Goal: Feedback & Contribution: Submit feedback/report problem

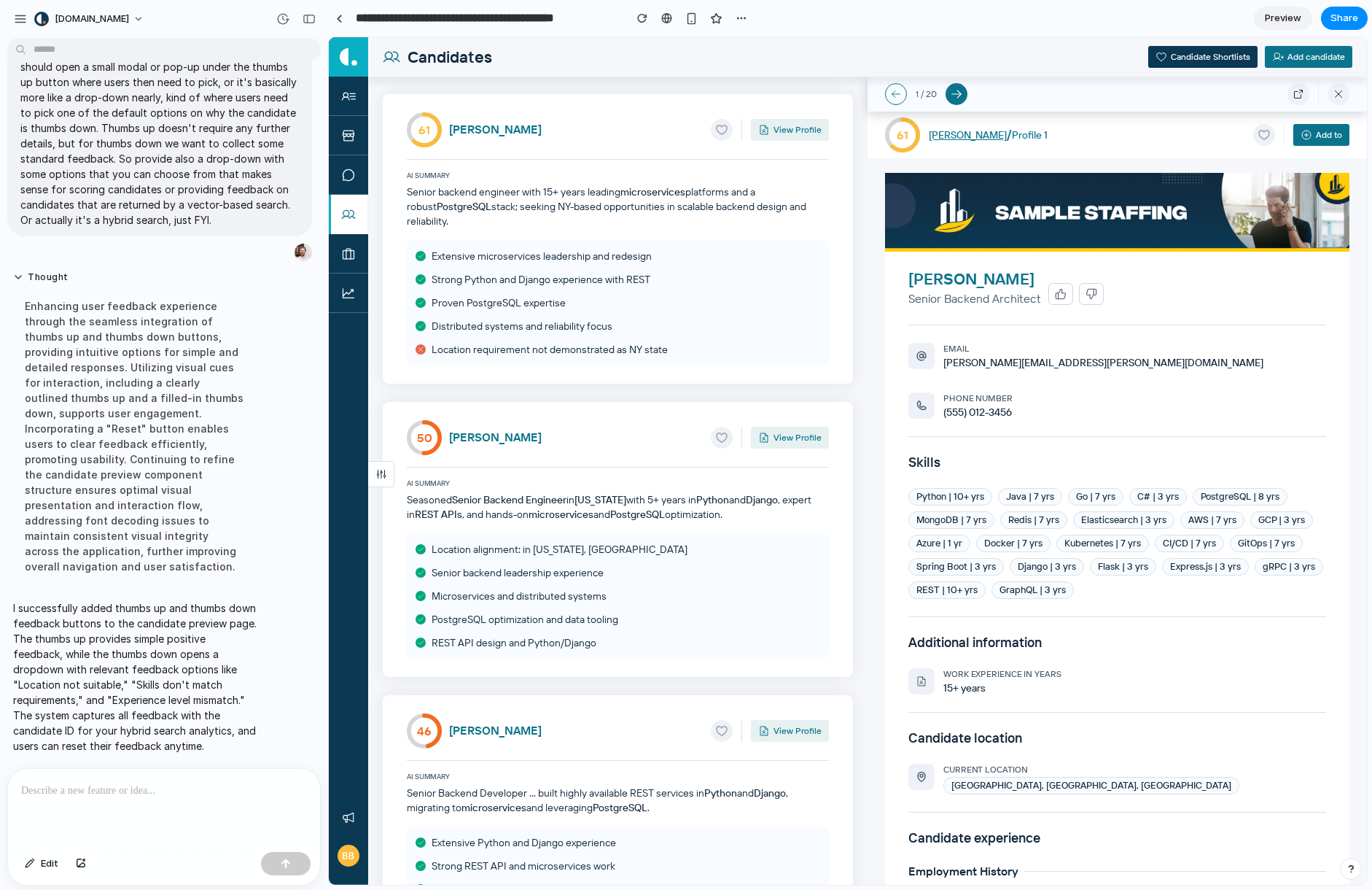
click at [582, 236] on div "61 [PERSON_NAME] View Profile AI Summary Senior backend engineer with 15+ years…" at bounding box center [618, 239] width 470 height 289
click at [654, 236] on div "61 [PERSON_NAME] View Profile AI Summary Senior backend engineer with 15+ years…" at bounding box center [618, 239] width 470 height 289
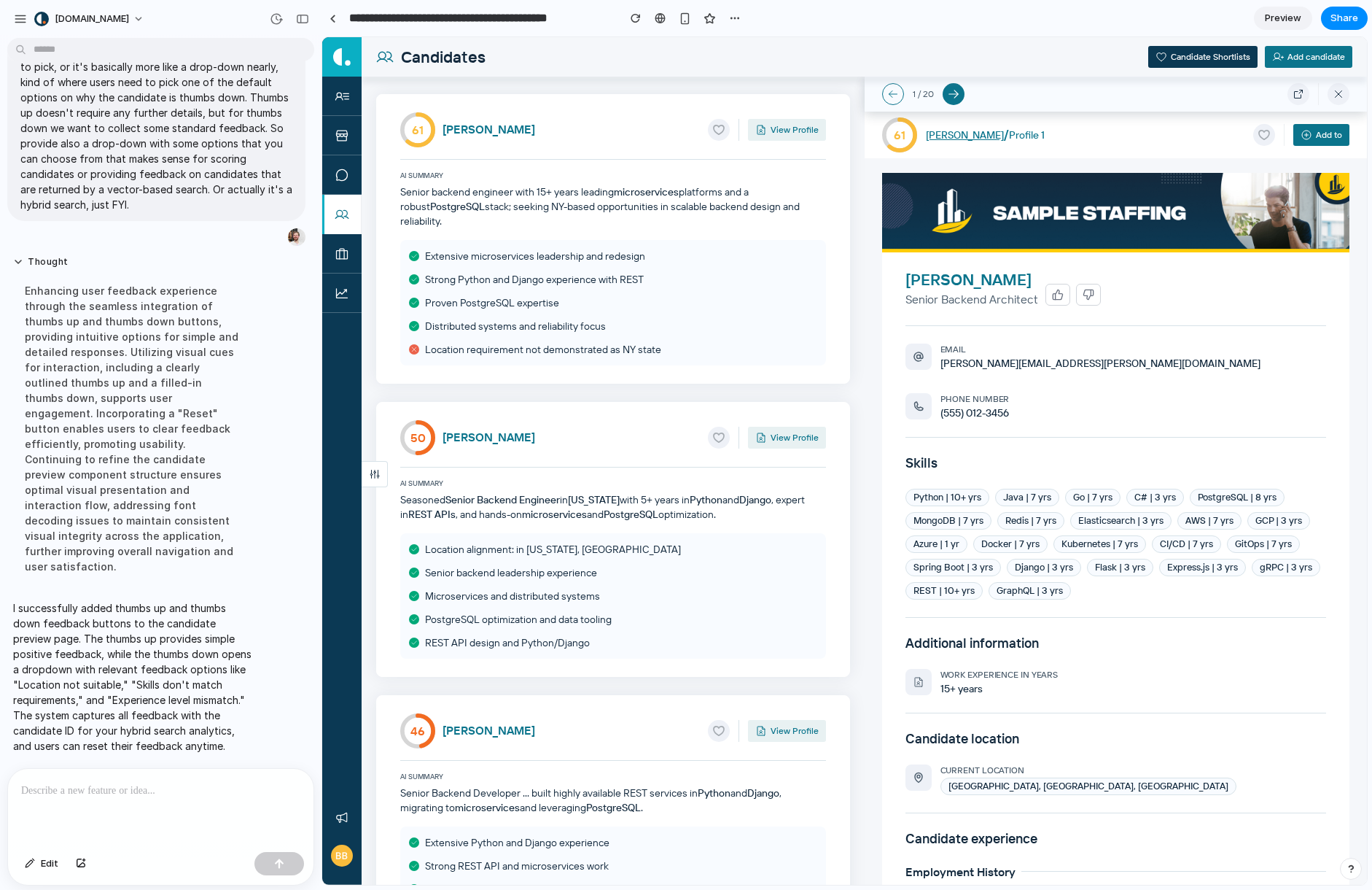
scroll to position [378, 0]
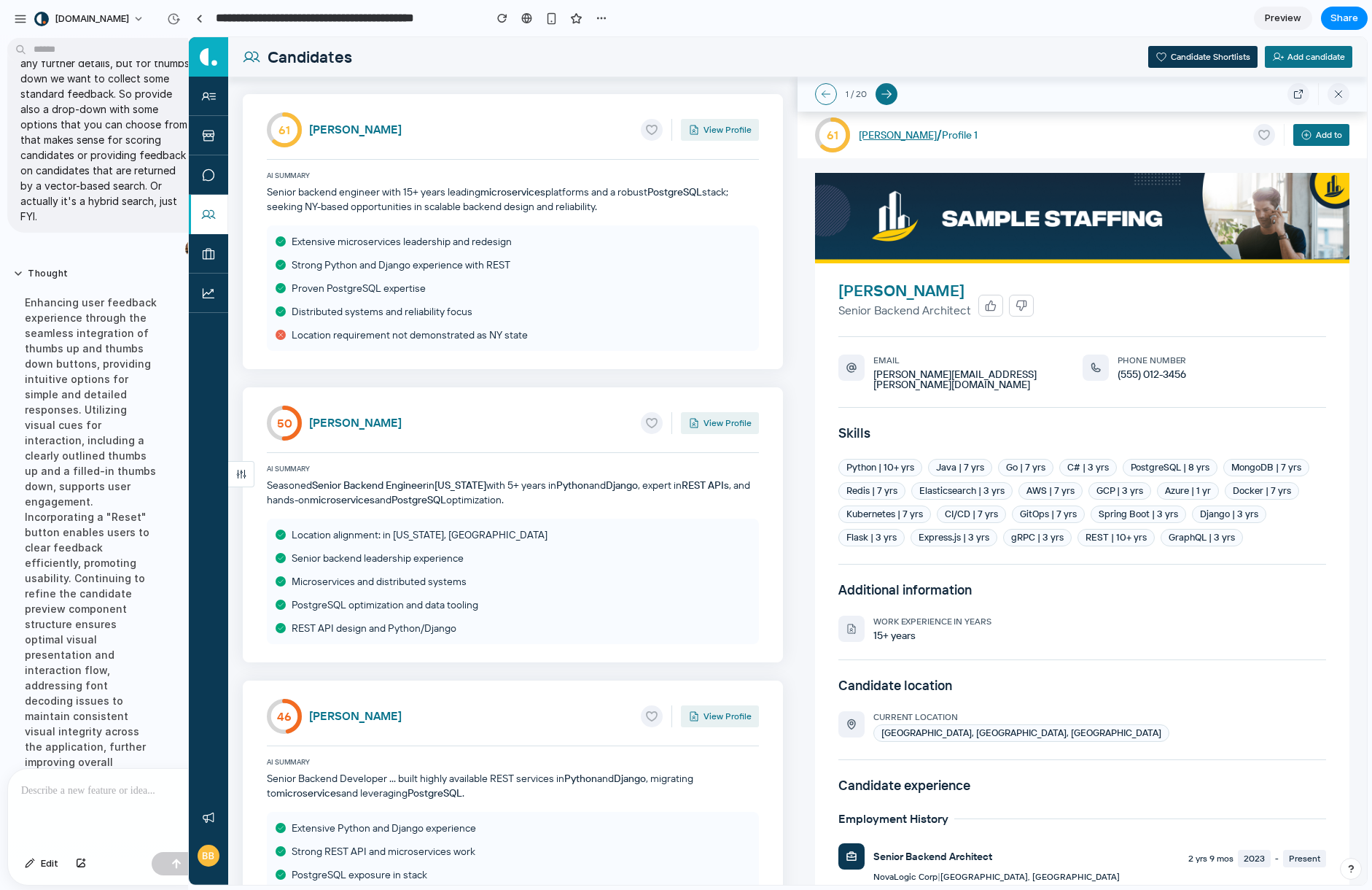
drag, startPoint x: 322, startPoint y: 415, endPoint x: 196, endPoint y: 414, distance: 126.0
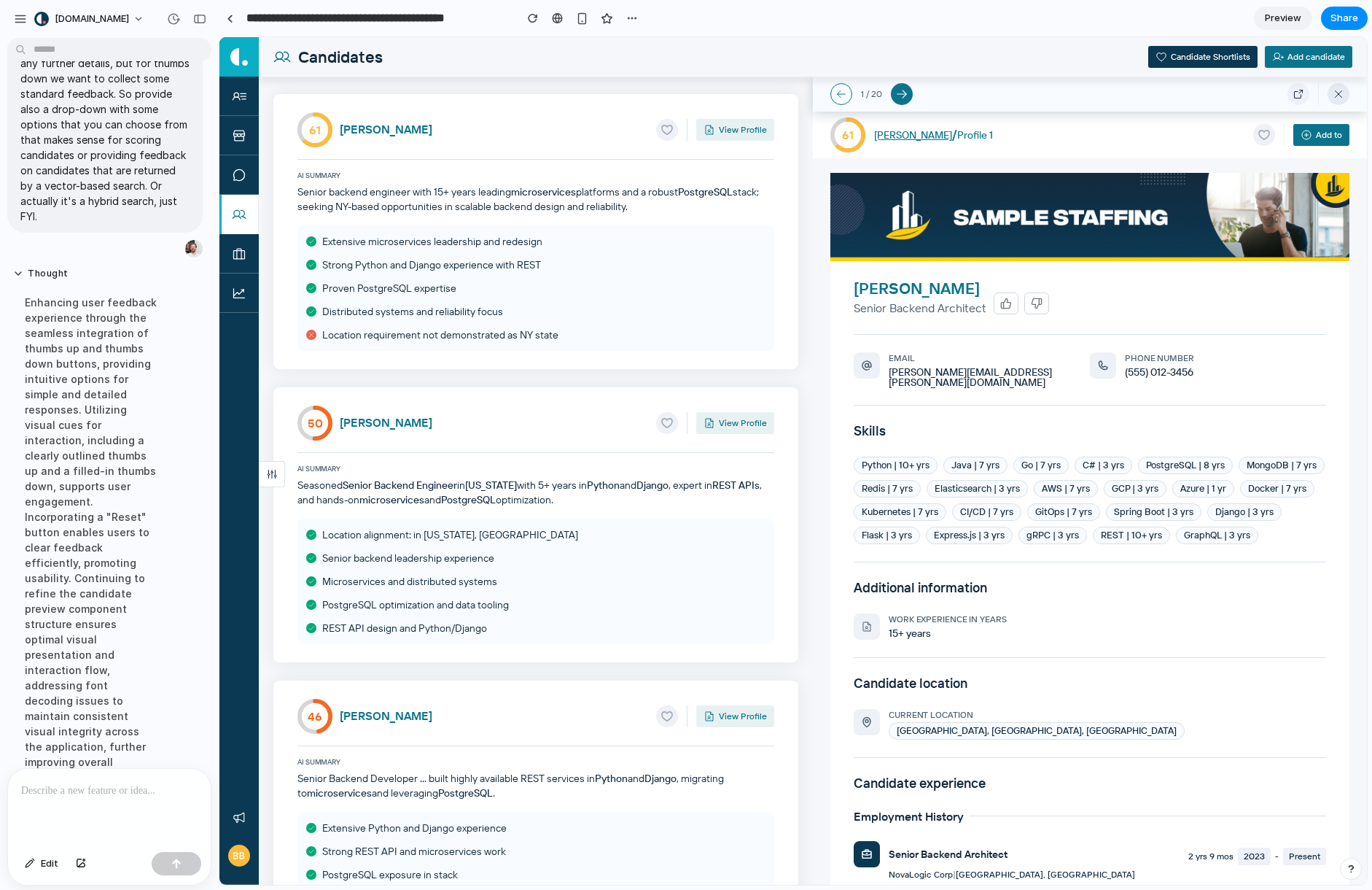
click at [1338, 96] on icon at bounding box center [1338, 93] width 11 height 11
click at [714, 166] on div "AI Summary Senior backend engineer with 15+ years leading microservices platfor…" at bounding box center [536, 186] width 477 height 55
click at [658, 485] on b "Django" at bounding box center [652, 485] width 32 height 13
click at [658, 484] on b "Django" at bounding box center [652, 485] width 32 height 13
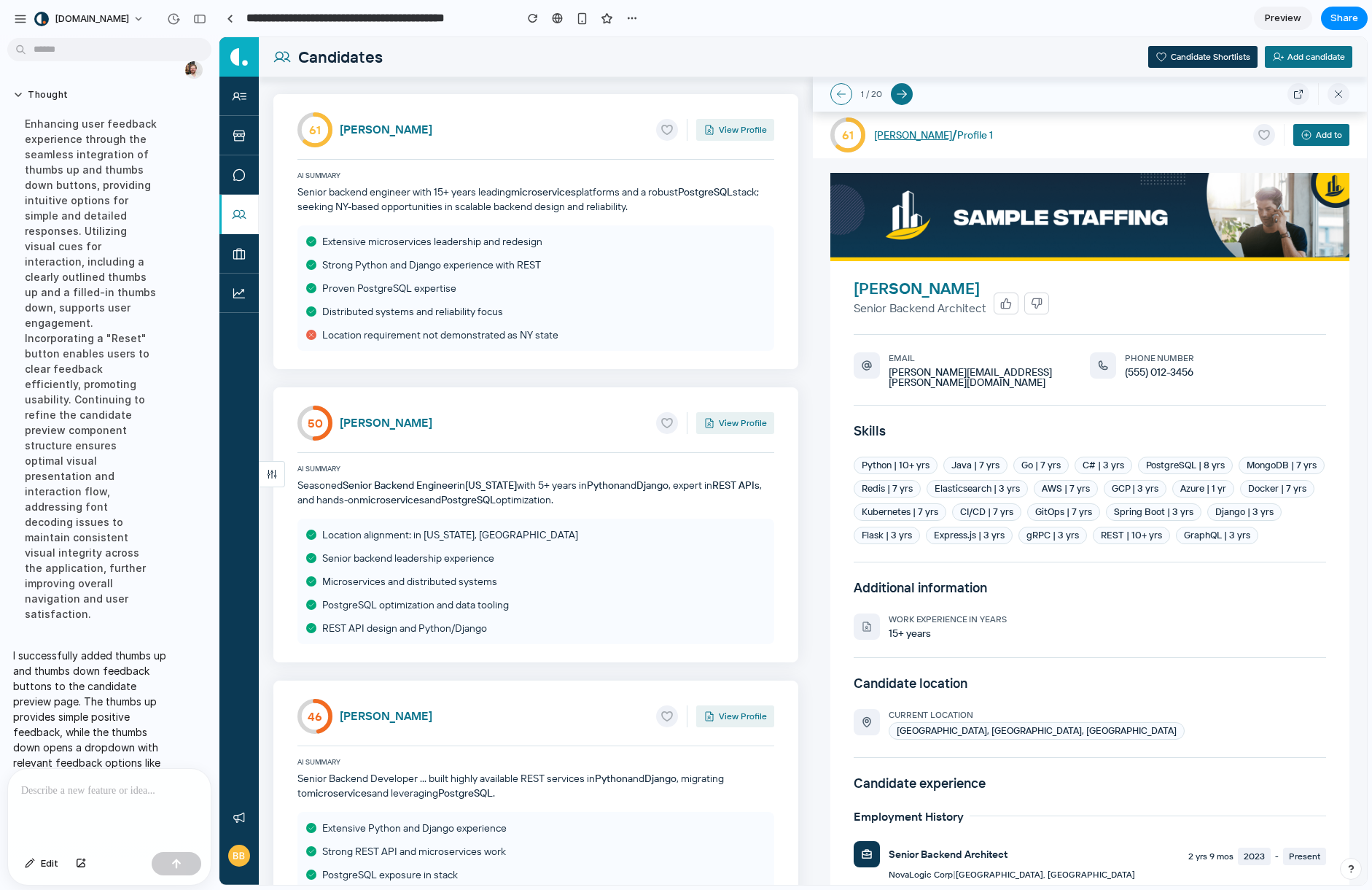
scroll to position [576, 0]
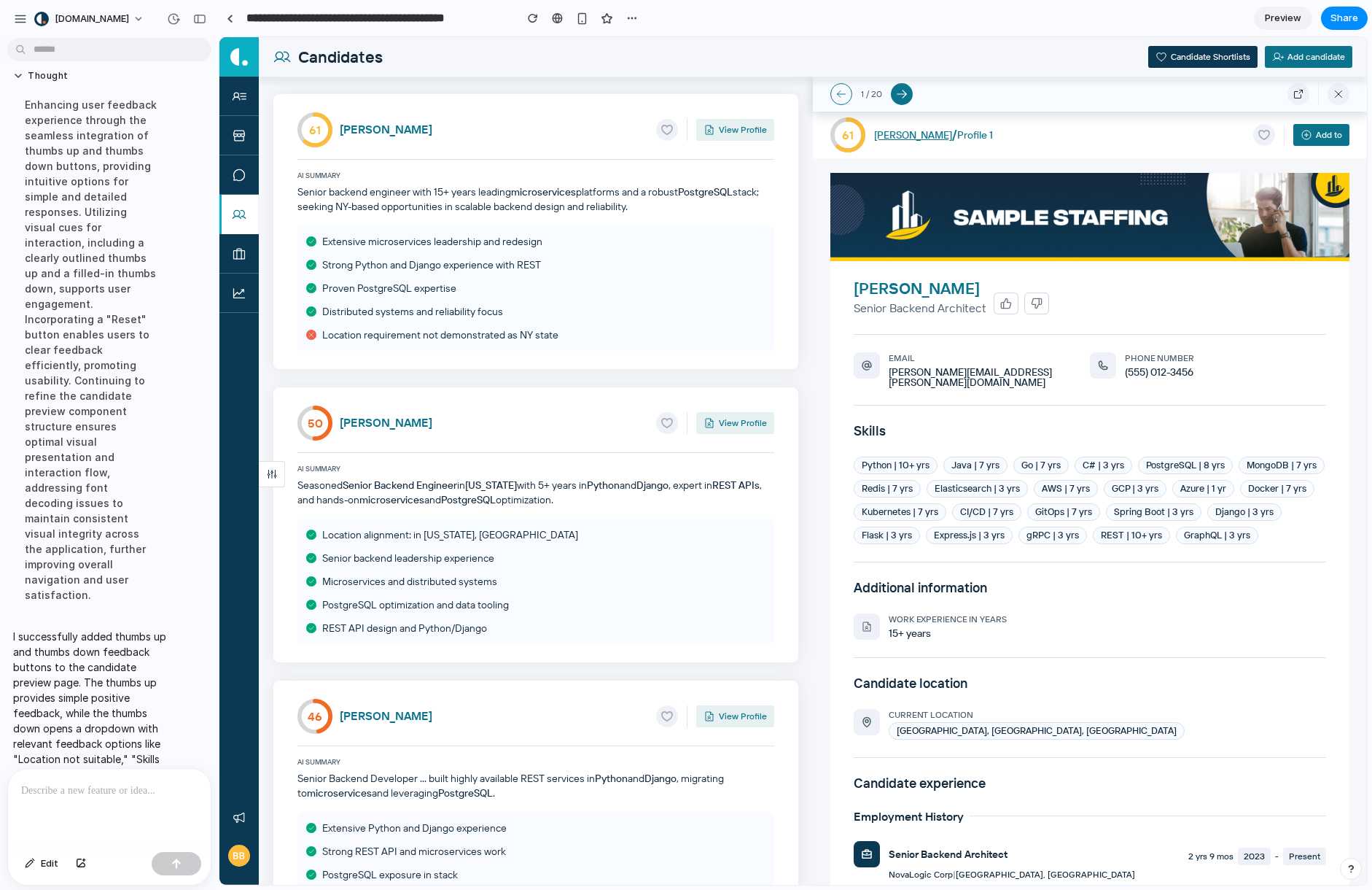
drag, startPoint x: 63, startPoint y: 653, endPoint x: 152, endPoint y: 669, distance: 90.4
click at [152, 670] on p "I successfully added thumbs up and thumbs down feedback buttons to the candidat…" at bounding box center [90, 751] width 156 height 245
drag, startPoint x: 149, startPoint y: 668, endPoint x: 79, endPoint y: 657, distance: 70.9
click at [79, 657] on p "I successfully added thumbs up and thumbs down feedback buttons to the candidat…" at bounding box center [90, 751] width 156 height 245
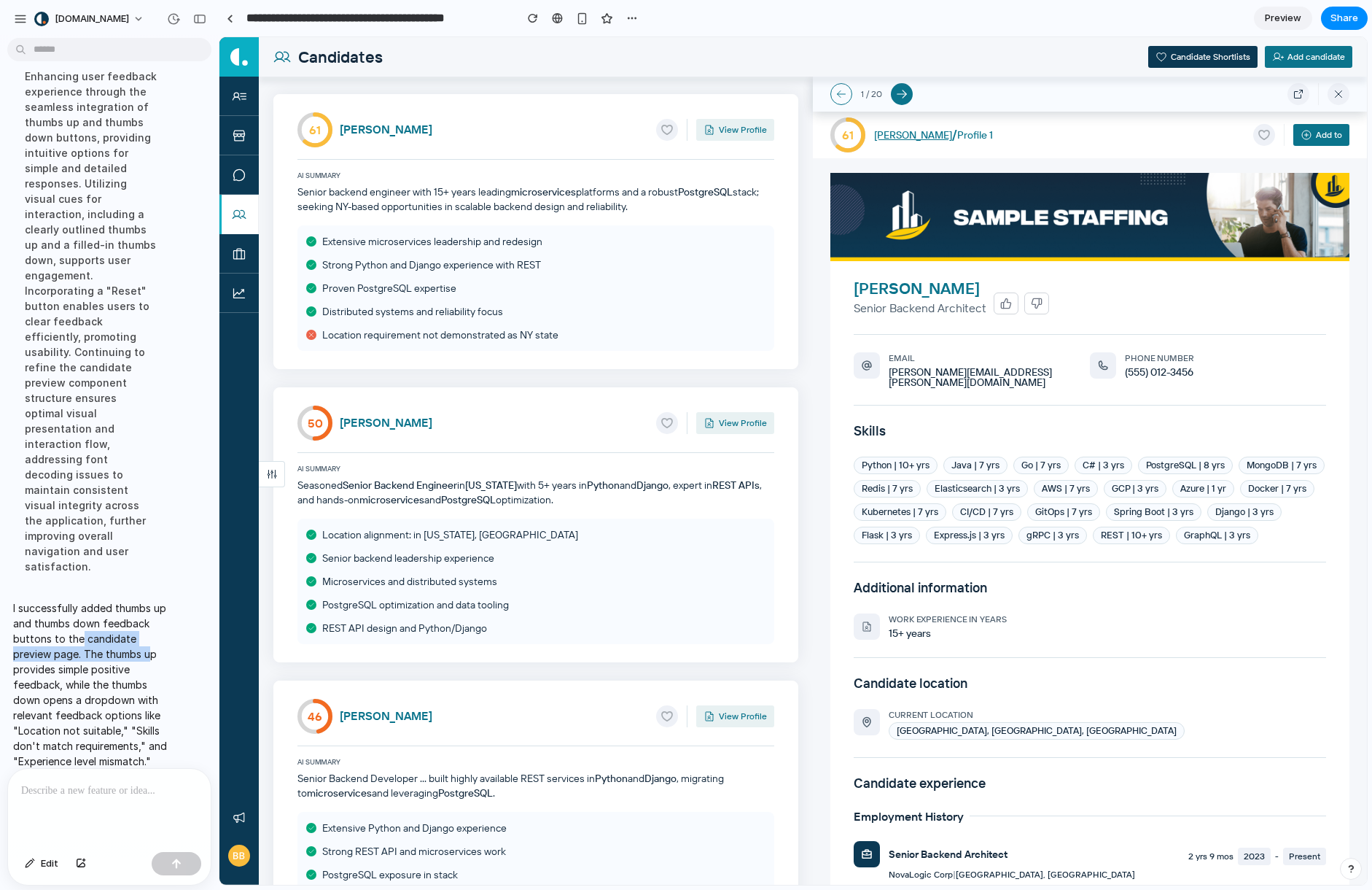
scroll to position [613, 0]
click at [119, 543] on div "Enhancing user feedback experience through the seamless integration of thumbs u…" at bounding box center [90, 312] width 156 height 523
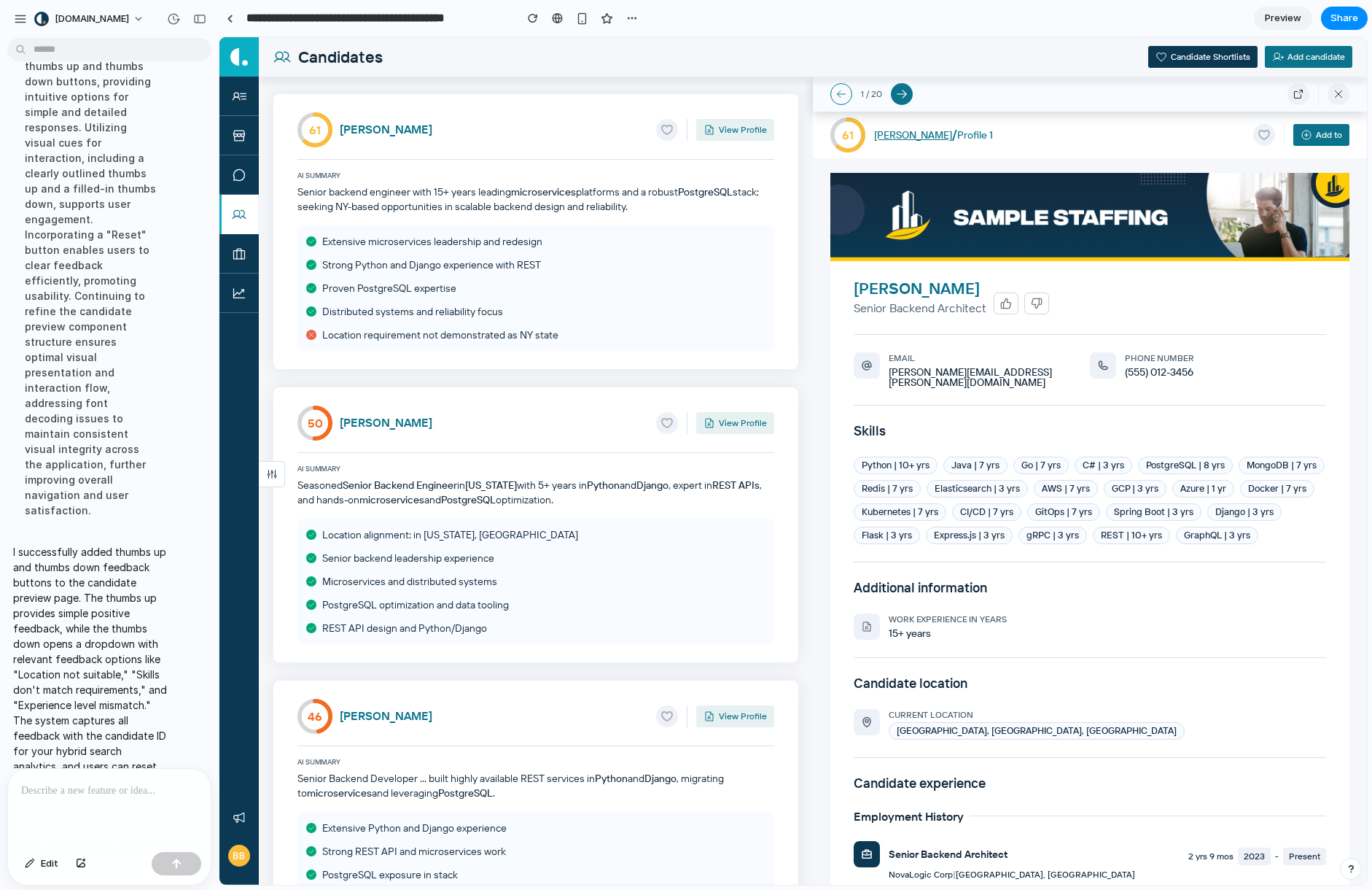
scroll to position [687, 0]
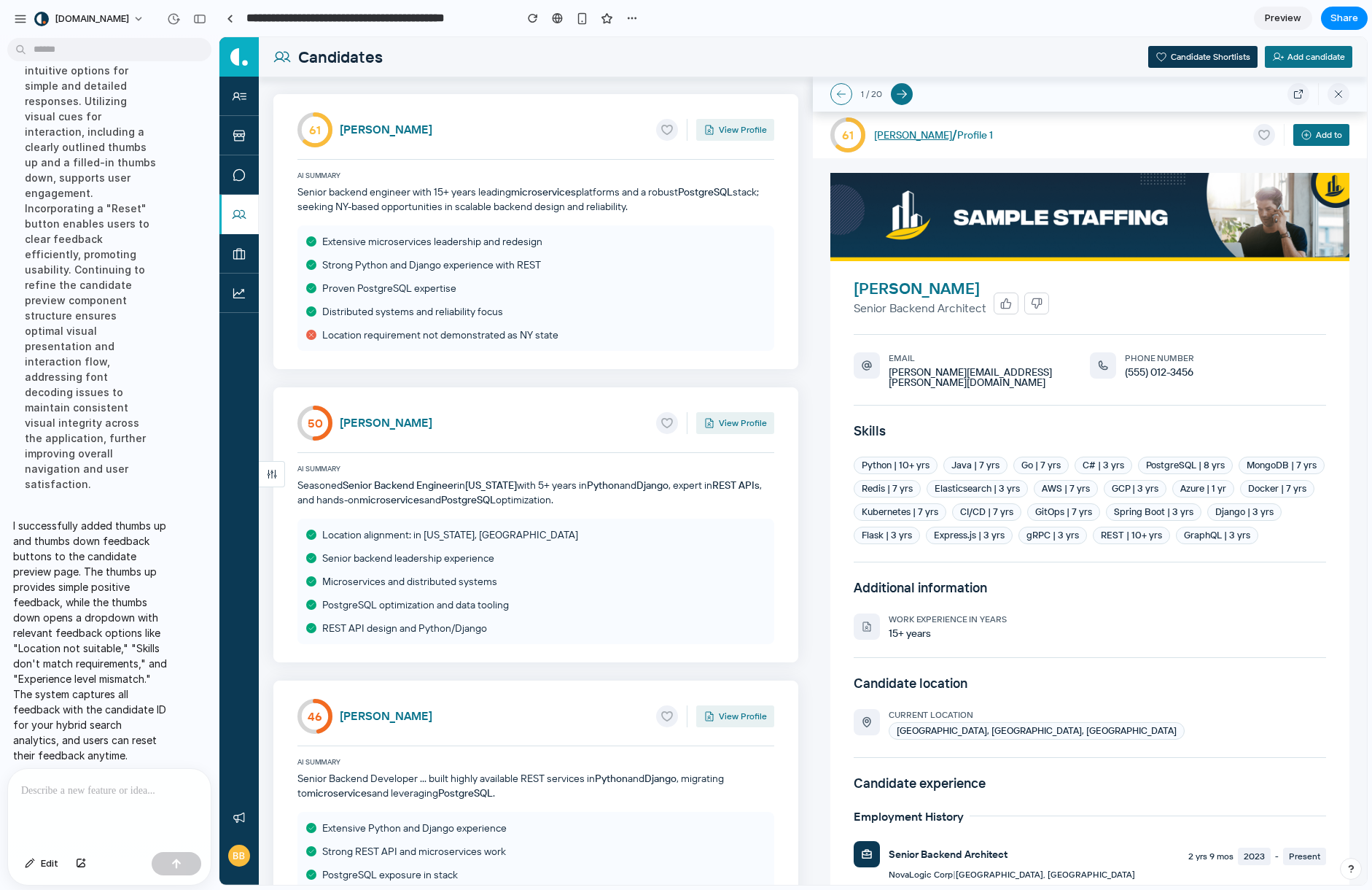
click at [90, 593] on p "I successfully added thumbs up and thumbs down feedback buttons to the candidat…" at bounding box center [90, 640] width 156 height 245
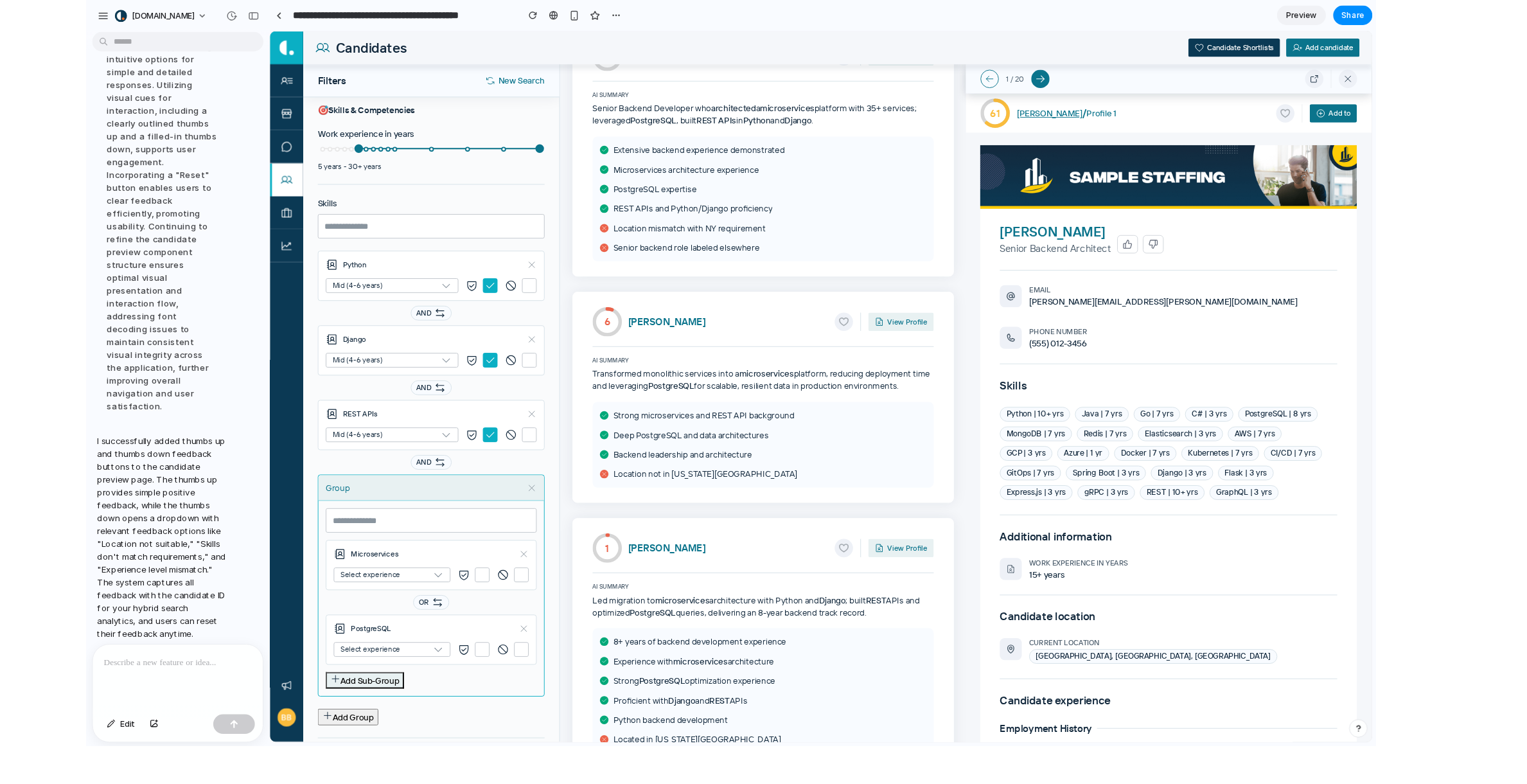
scroll to position [2629, 0]
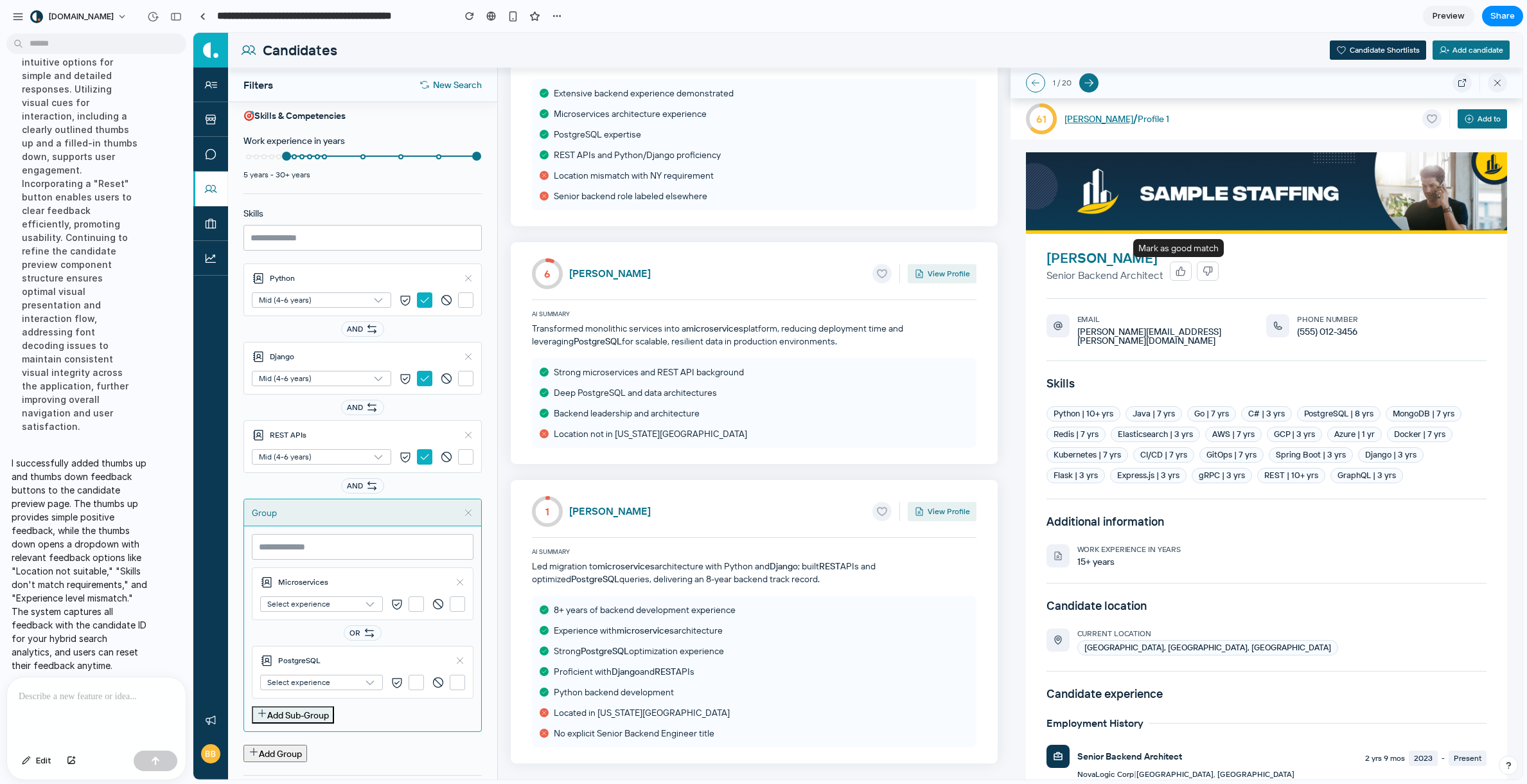
click at [1177, 273] on icon "button" at bounding box center [1180, 271] width 10 height 10
click at [1204, 270] on icon "button" at bounding box center [1208, 271] width 9 height 9
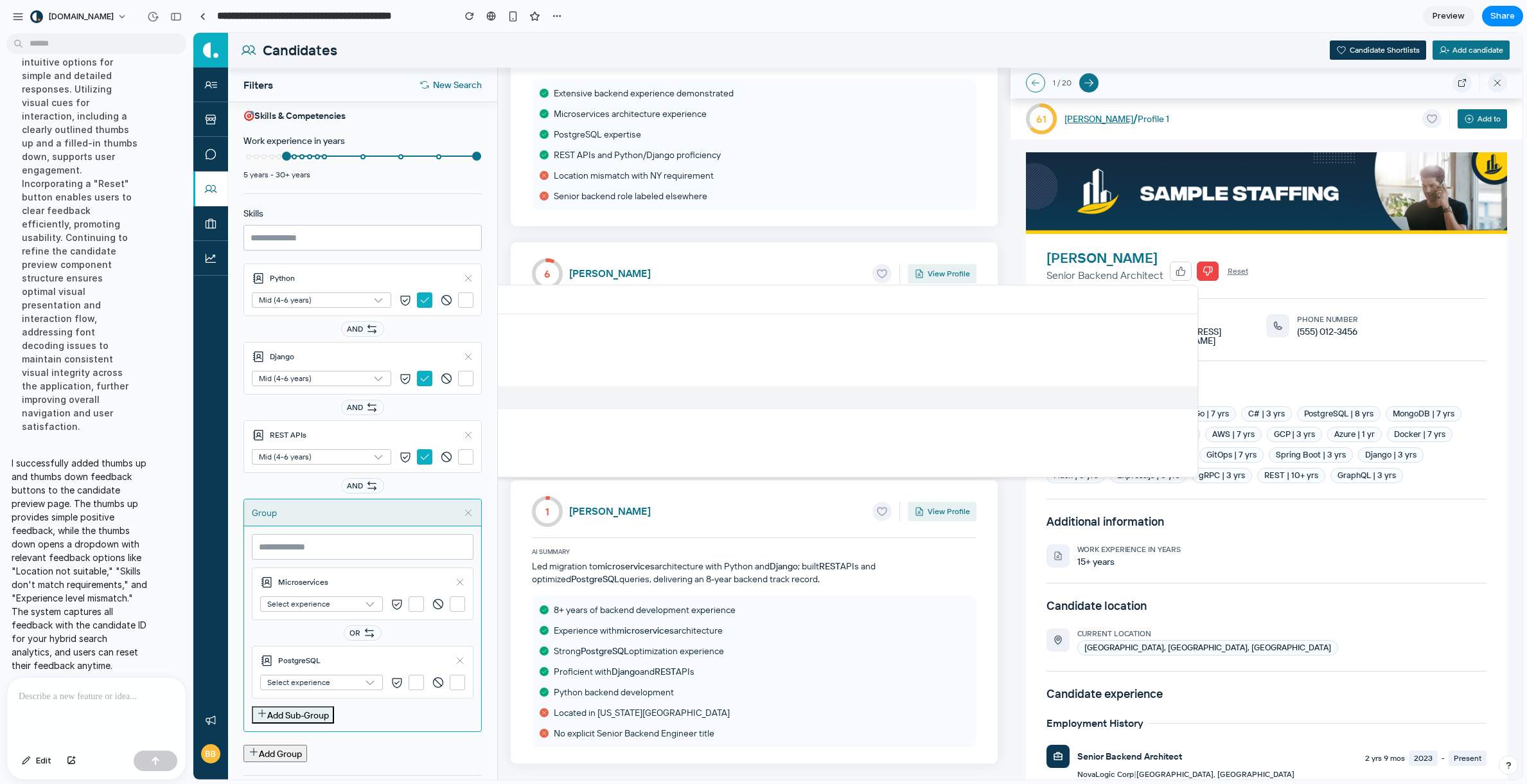
click at [1055, 403] on button "Experience level mismatch" at bounding box center [699, 398] width 997 height 23
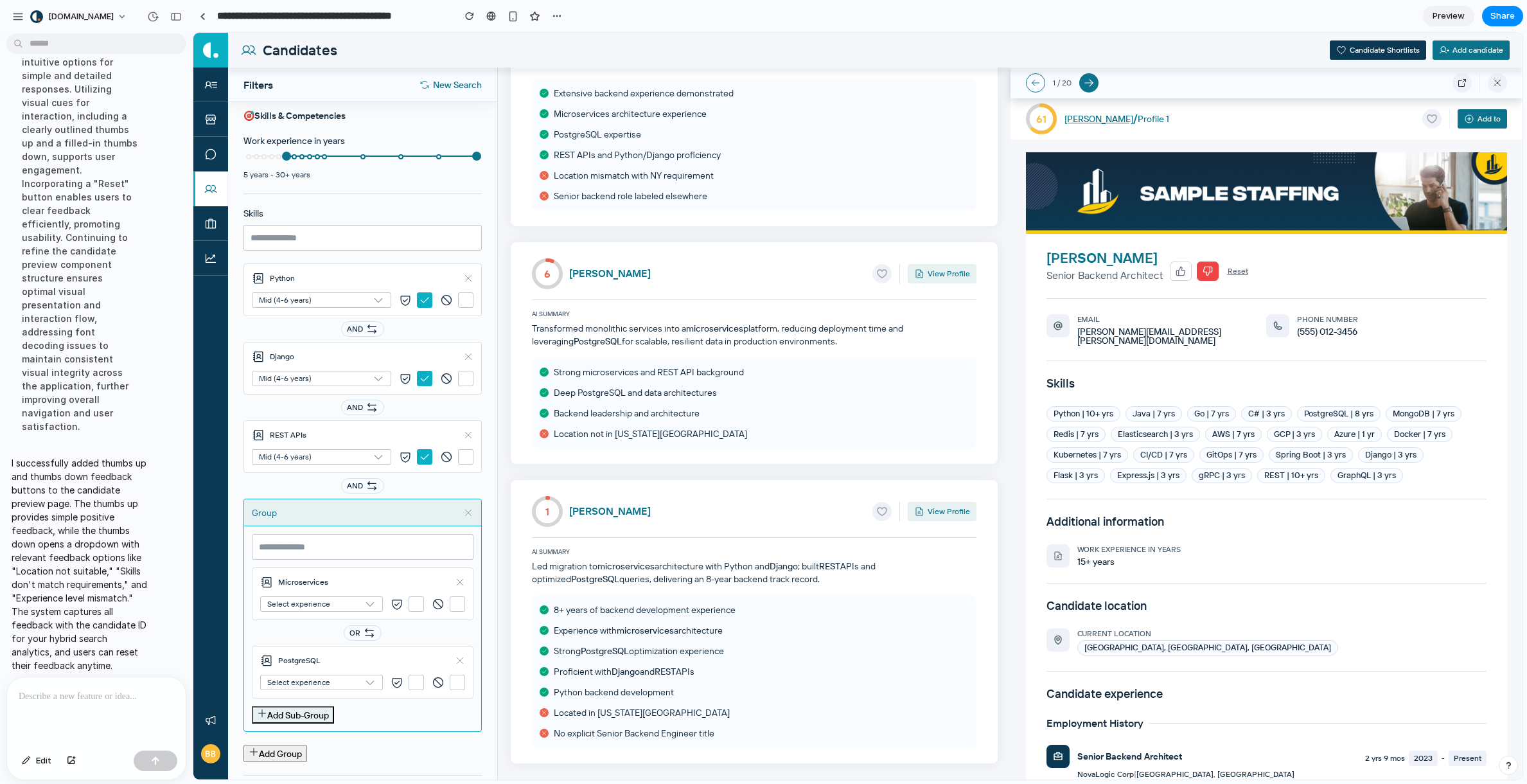
click at [1208, 271] on span "Reset" at bounding box center [1238, 271] width 21 height 10
click at [139, 692] on p at bounding box center [96, 696] width 155 height 15
drag, startPoint x: 384, startPoint y: 740, endPoint x: 372, endPoint y: 736, distance: 12.6
click at [384, 740] on div "Skills Python Mid (4-6 years) AND Django Mid (4-6 years) AND REST APIs Mid (4-6…" at bounding box center [362, 477] width 238 height 568
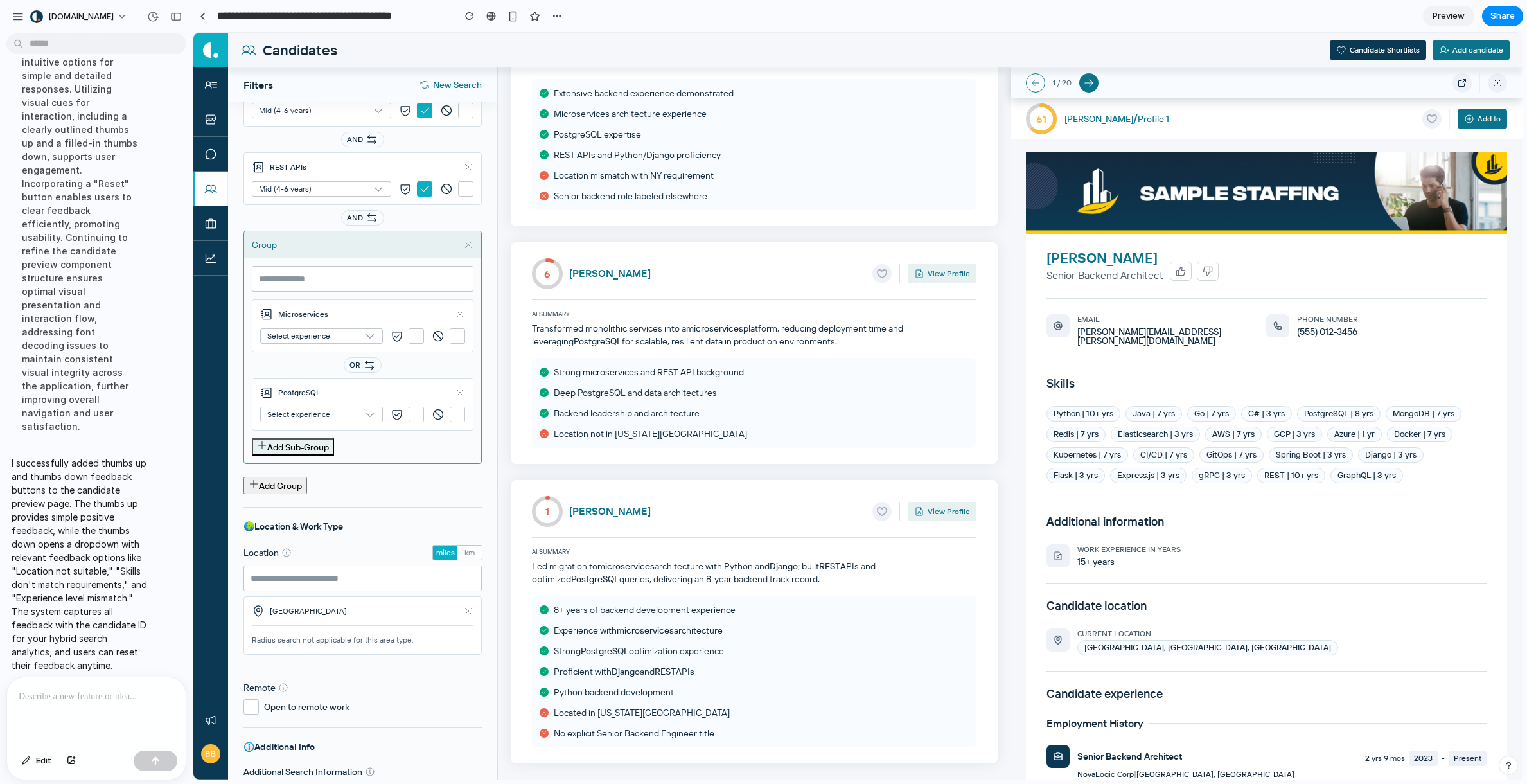
scroll to position [693, 0]
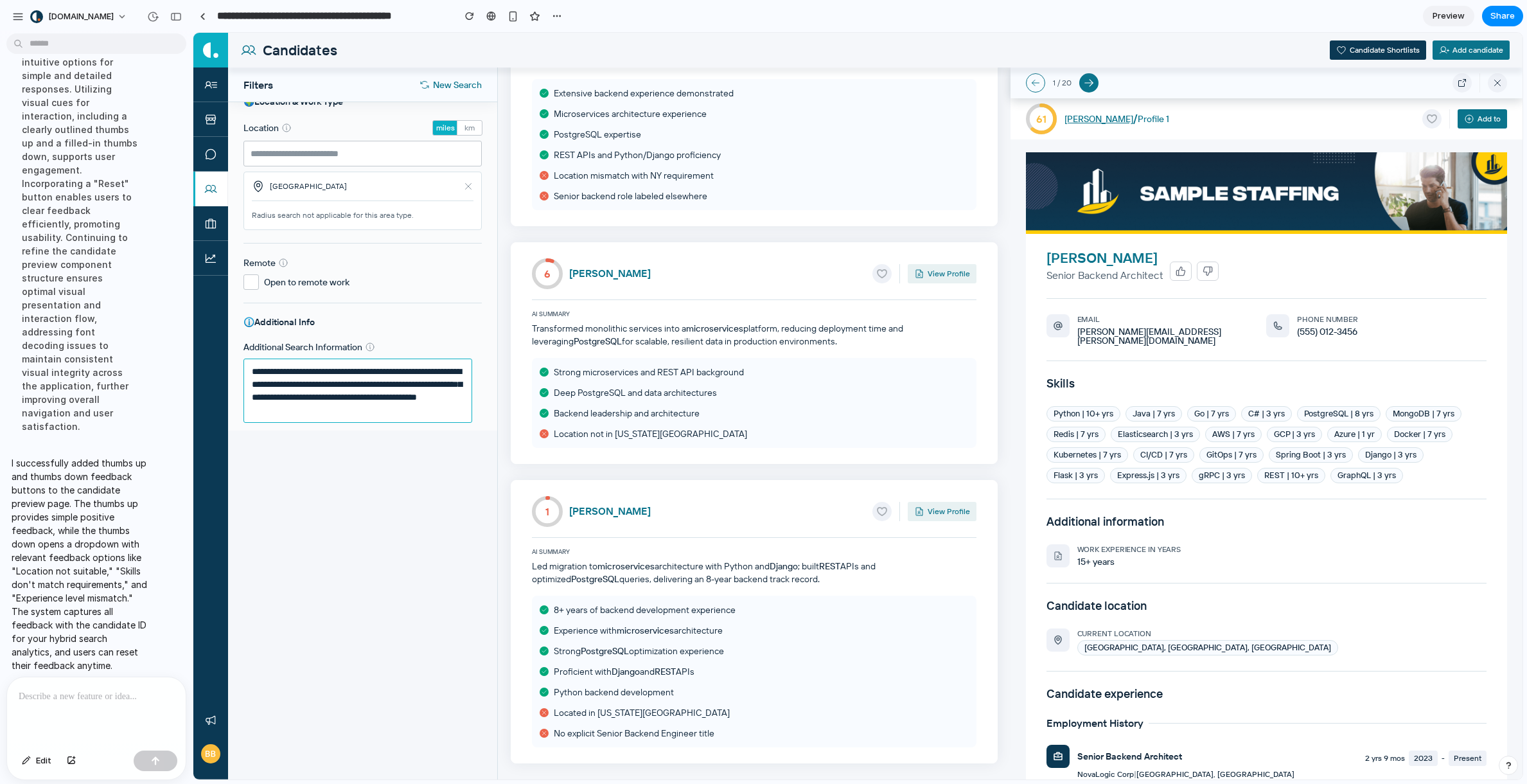
click at [349, 422] on textarea "**********" at bounding box center [358, 390] width 229 height 64
click at [104, 701] on div at bounding box center [96, 711] width 179 height 68
click at [1208, 315] on div "Email" at bounding box center [1172, 319] width 189 height 8
click at [1208, 272] on icon "button" at bounding box center [1208, 271] width 10 height 10
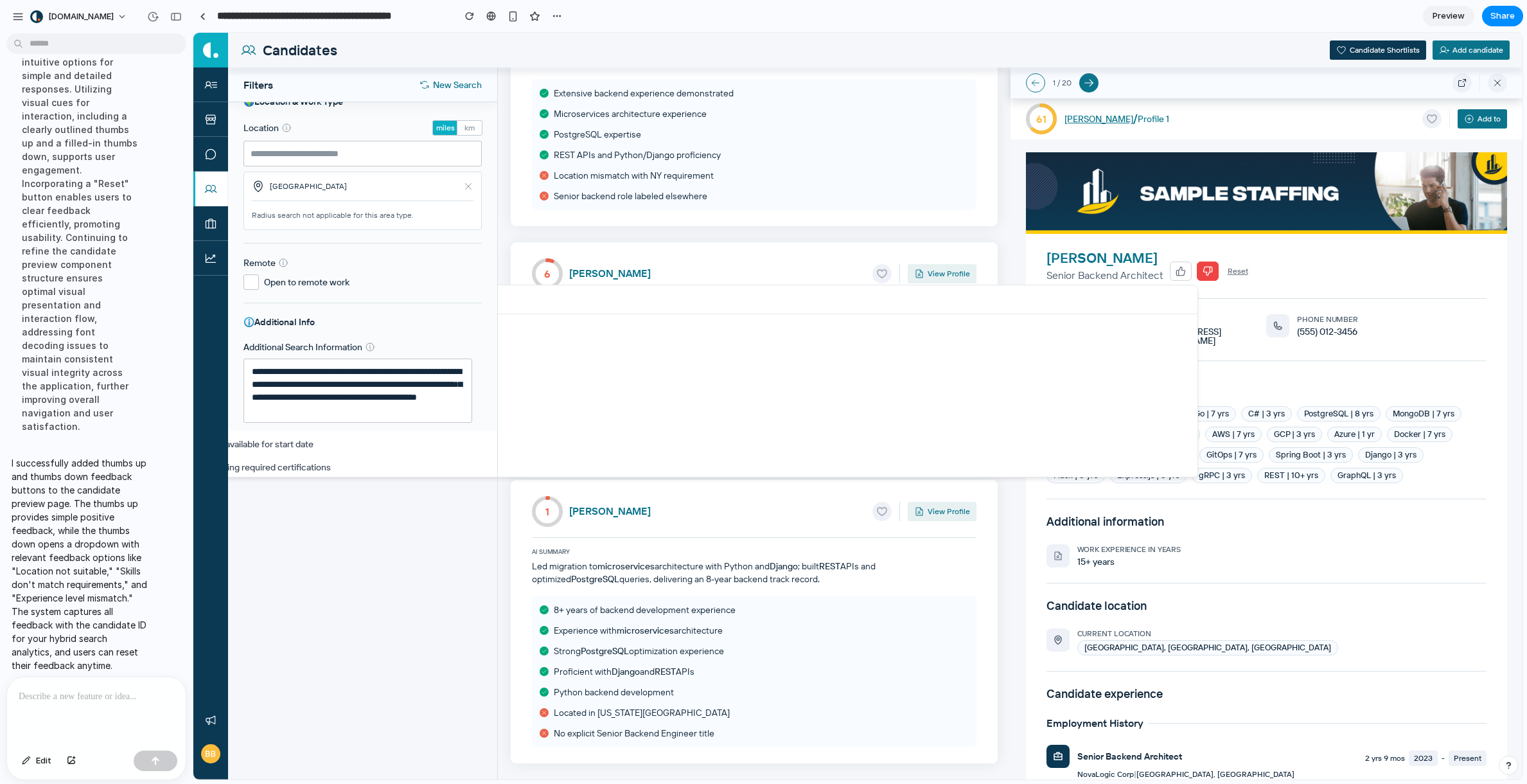
click at [343, 169] on div "Location miles km [GEOGRAPHIC_DATA] Radius search not applicable for this area …" at bounding box center [362, 175] width 238 height 110
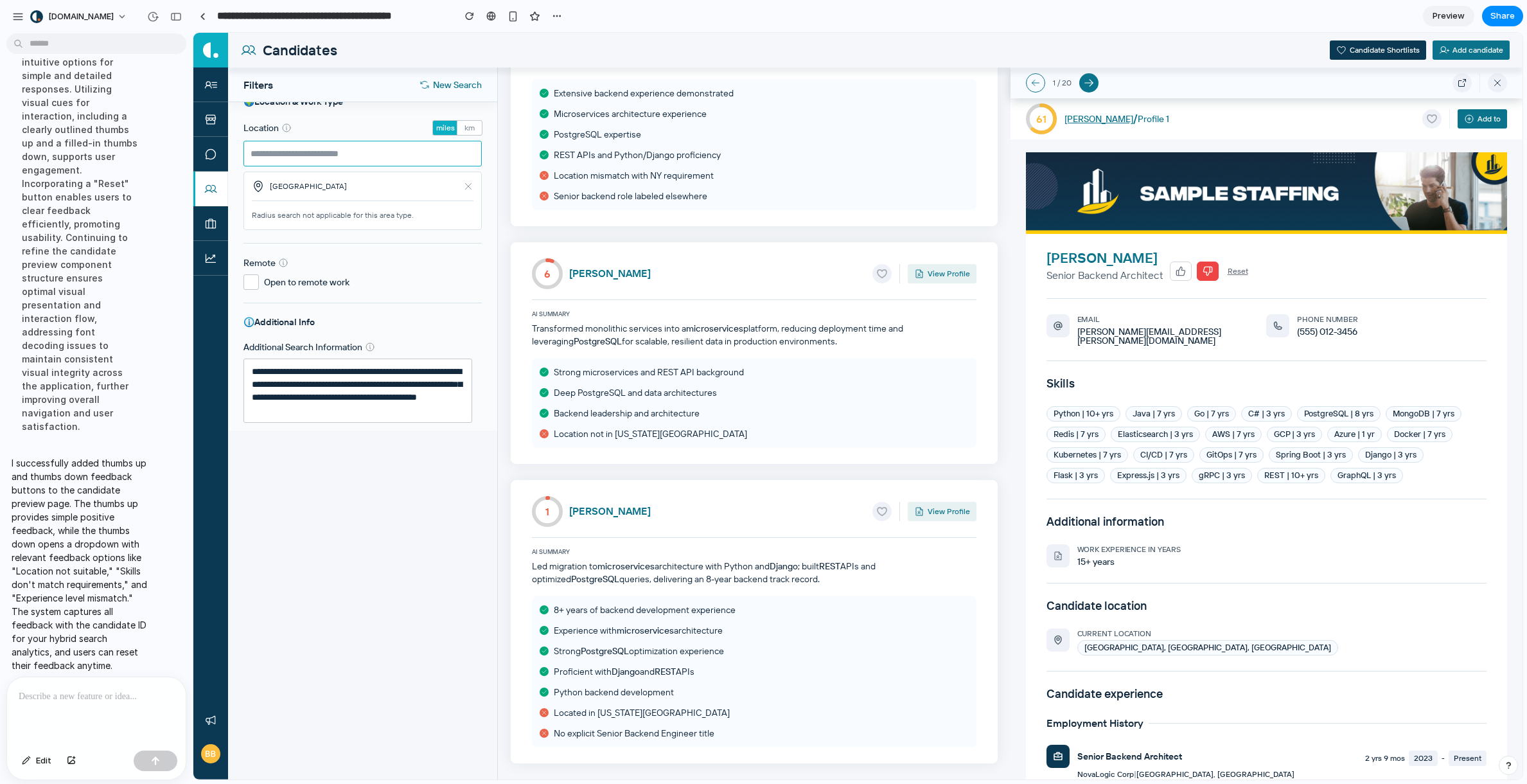
click at [351, 153] on input at bounding box center [362, 153] width 238 height 26
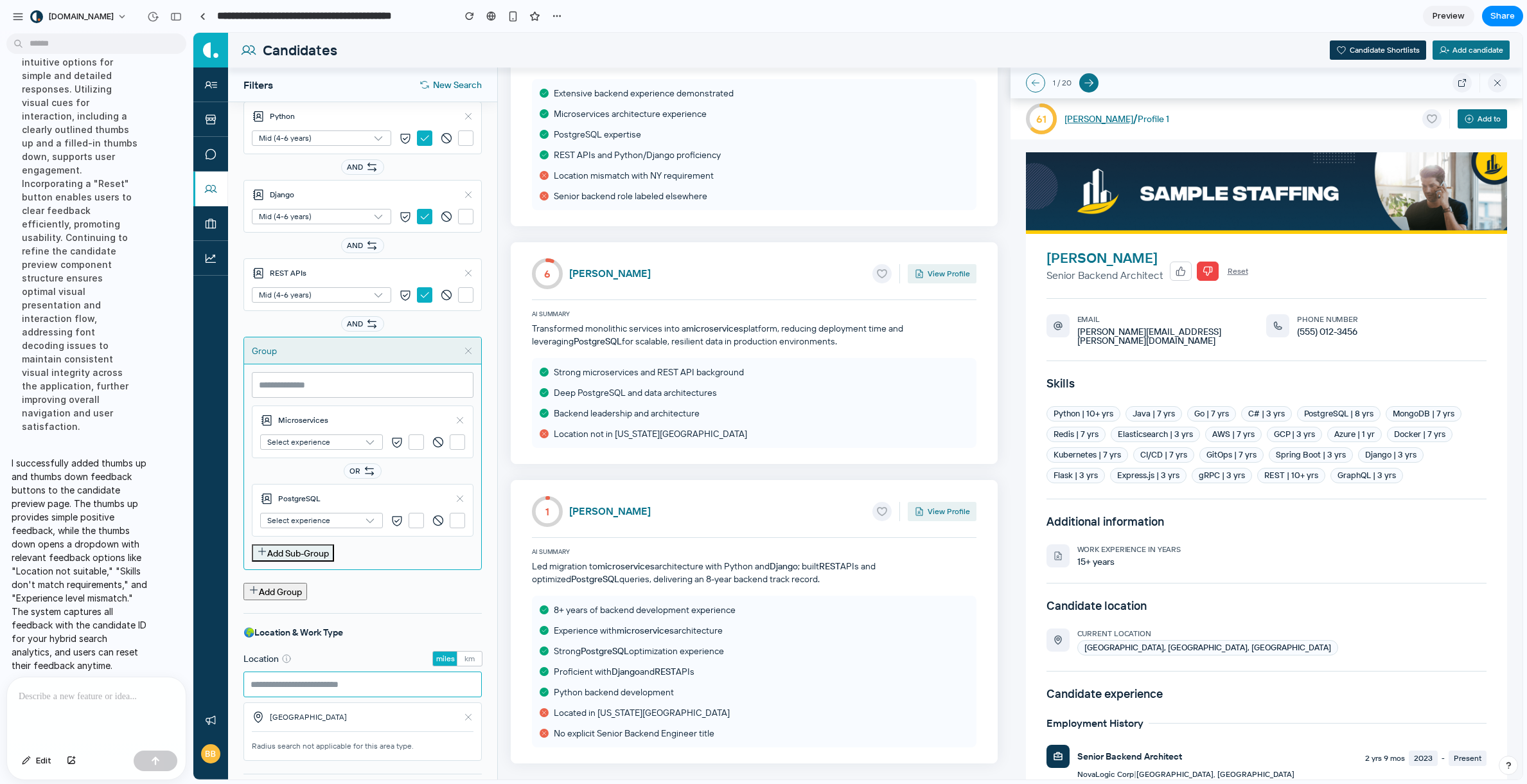
scroll to position [96, 0]
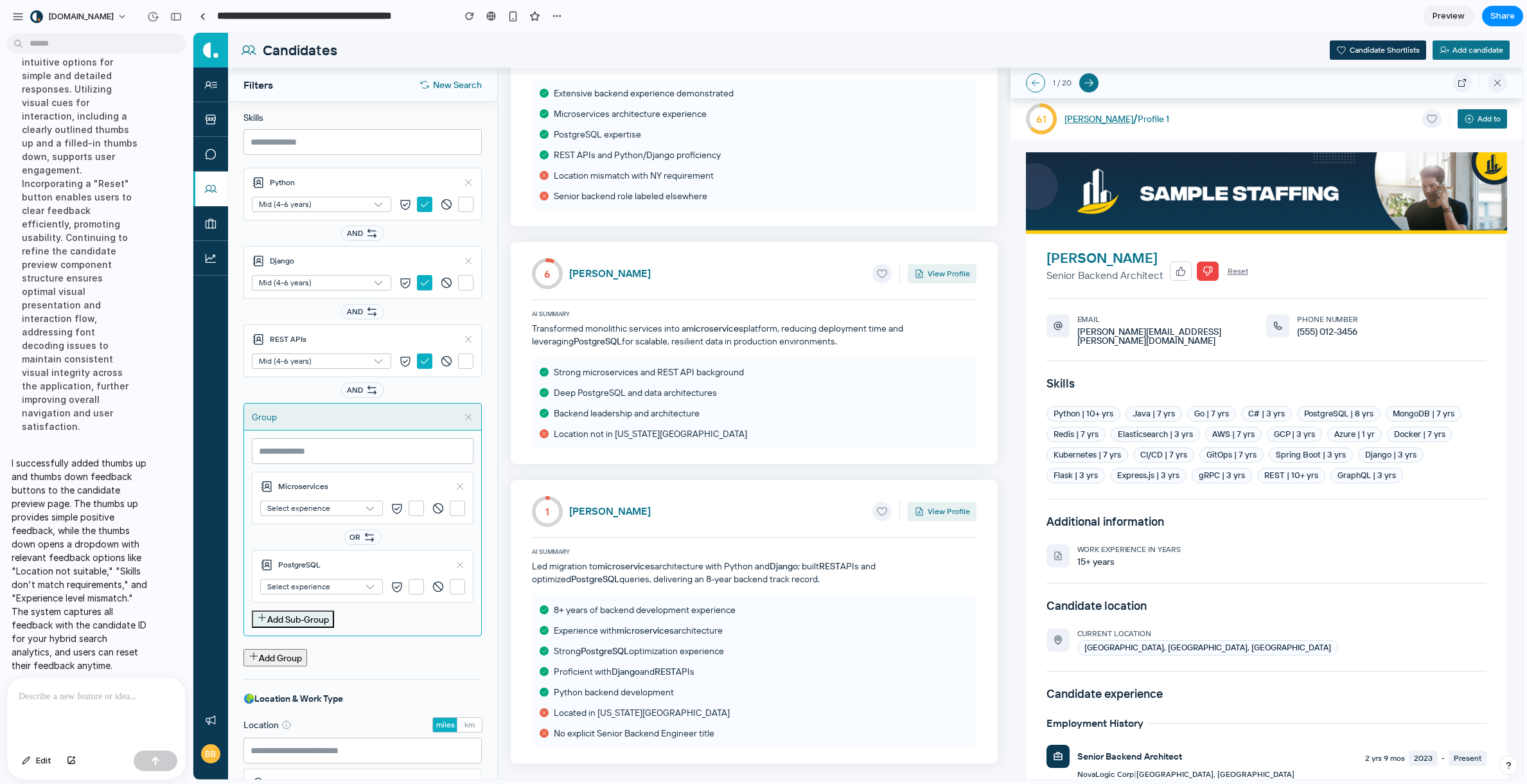
click at [333, 506] on span "Select experience" at bounding box center [316, 509] width 97 height 9
click at [331, 510] on span "Select experience" at bounding box center [316, 509] width 97 height 9
click at [364, 284] on link "Mid (4-6 years)" at bounding box center [321, 282] width 138 height 14
click at [1200, 270] on button "button" at bounding box center [1208, 271] width 22 height 19
click at [1206, 271] on icon "button" at bounding box center [1208, 271] width 9 height 9
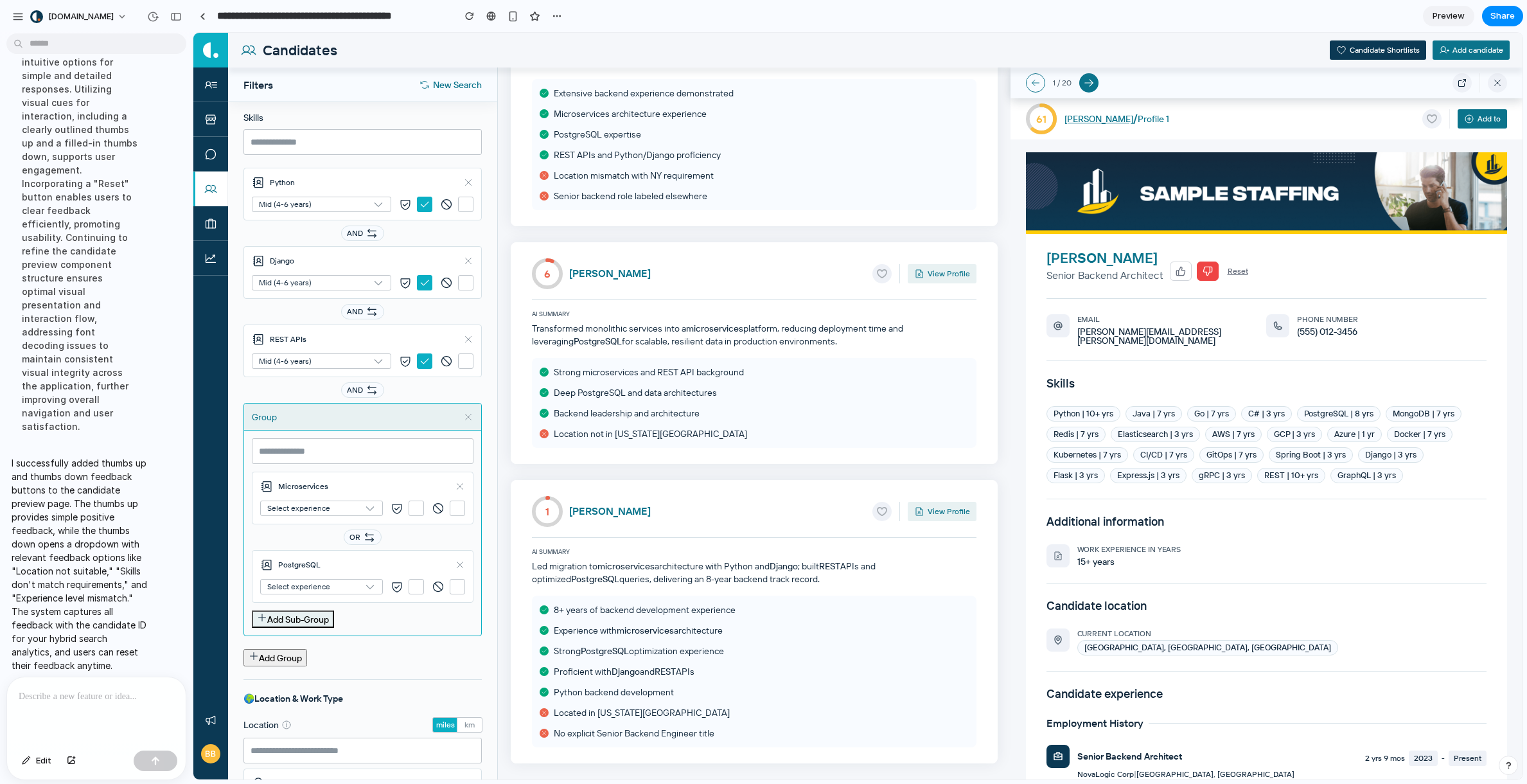
click at [1208, 267] on button "Reset" at bounding box center [1238, 271] width 29 height 18
click at [1208, 270] on button "button" at bounding box center [1208, 271] width 22 height 19
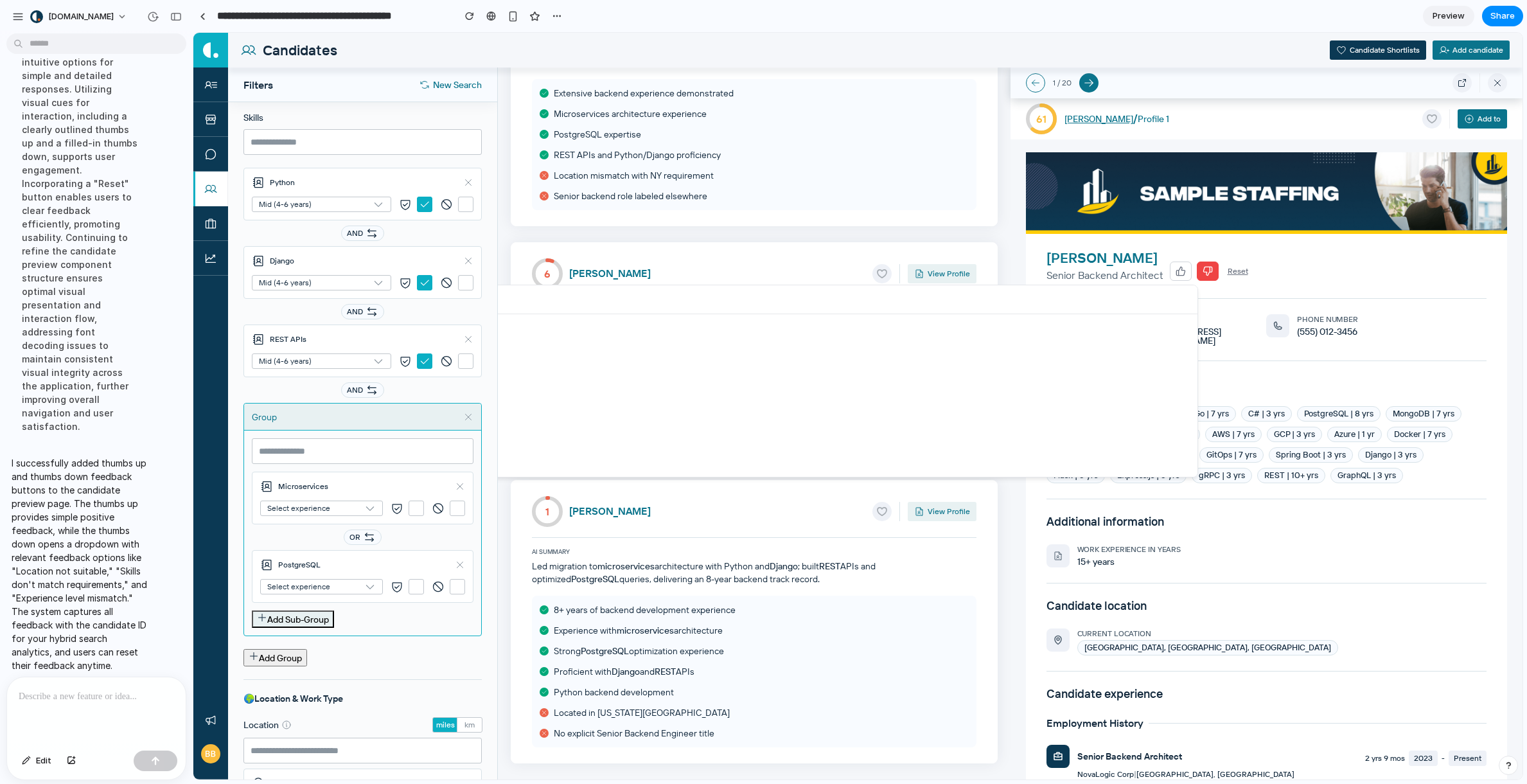
click at [1208, 259] on div "Why isn't this candidate a good match? Skills don't match requirements Overqual…" at bounding box center [858, 406] width 1329 height 746
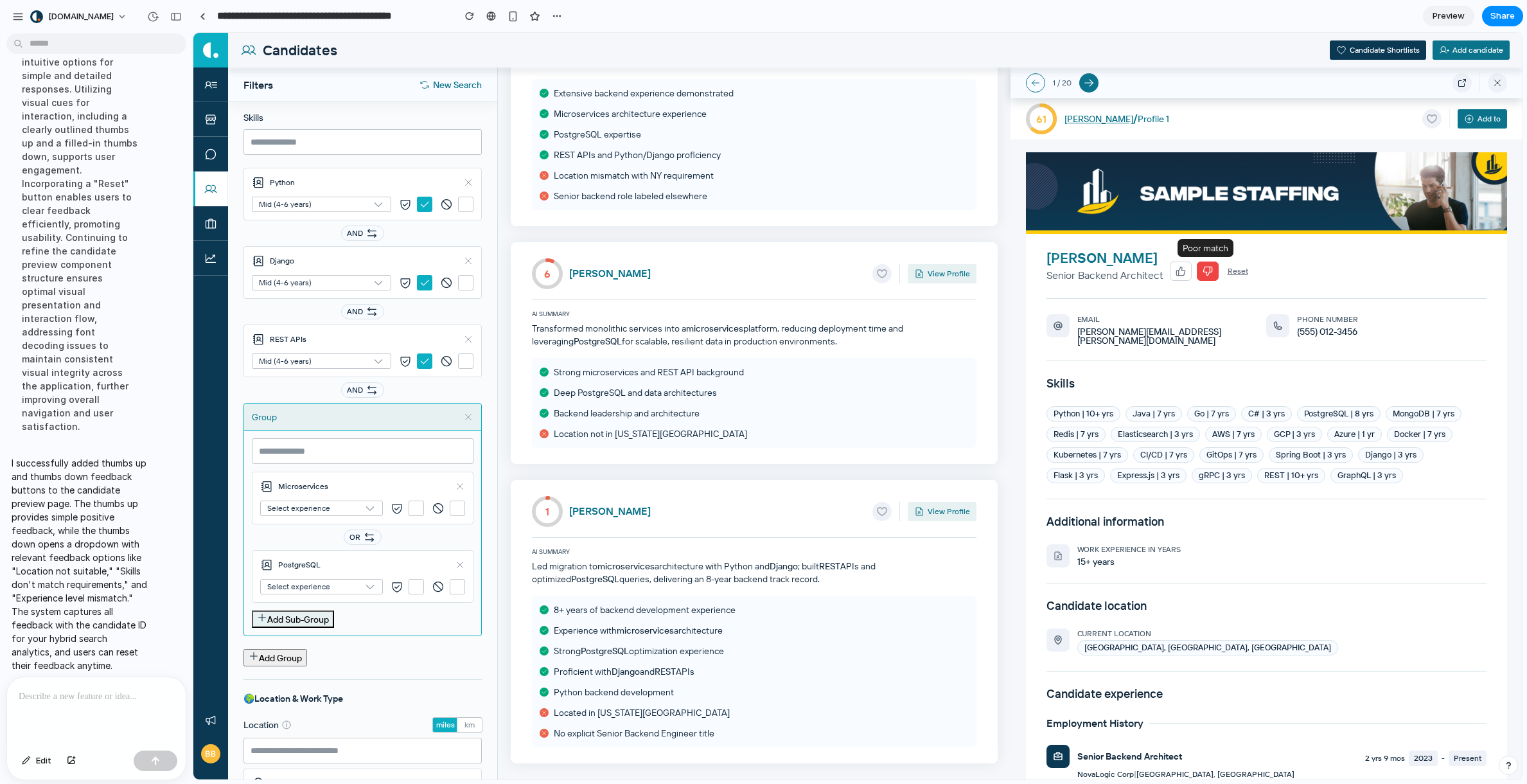
click at [1208, 267] on icon "button" at bounding box center [1210, 270] width 0 height 5
click at [150, 698] on p at bounding box center [96, 696] width 155 height 15
click at [1208, 293] on div "[PERSON_NAME] Senior Backend Architect Reset" at bounding box center [1267, 274] width 441 height 50
click at [78, 694] on p at bounding box center [96, 696] width 155 height 15
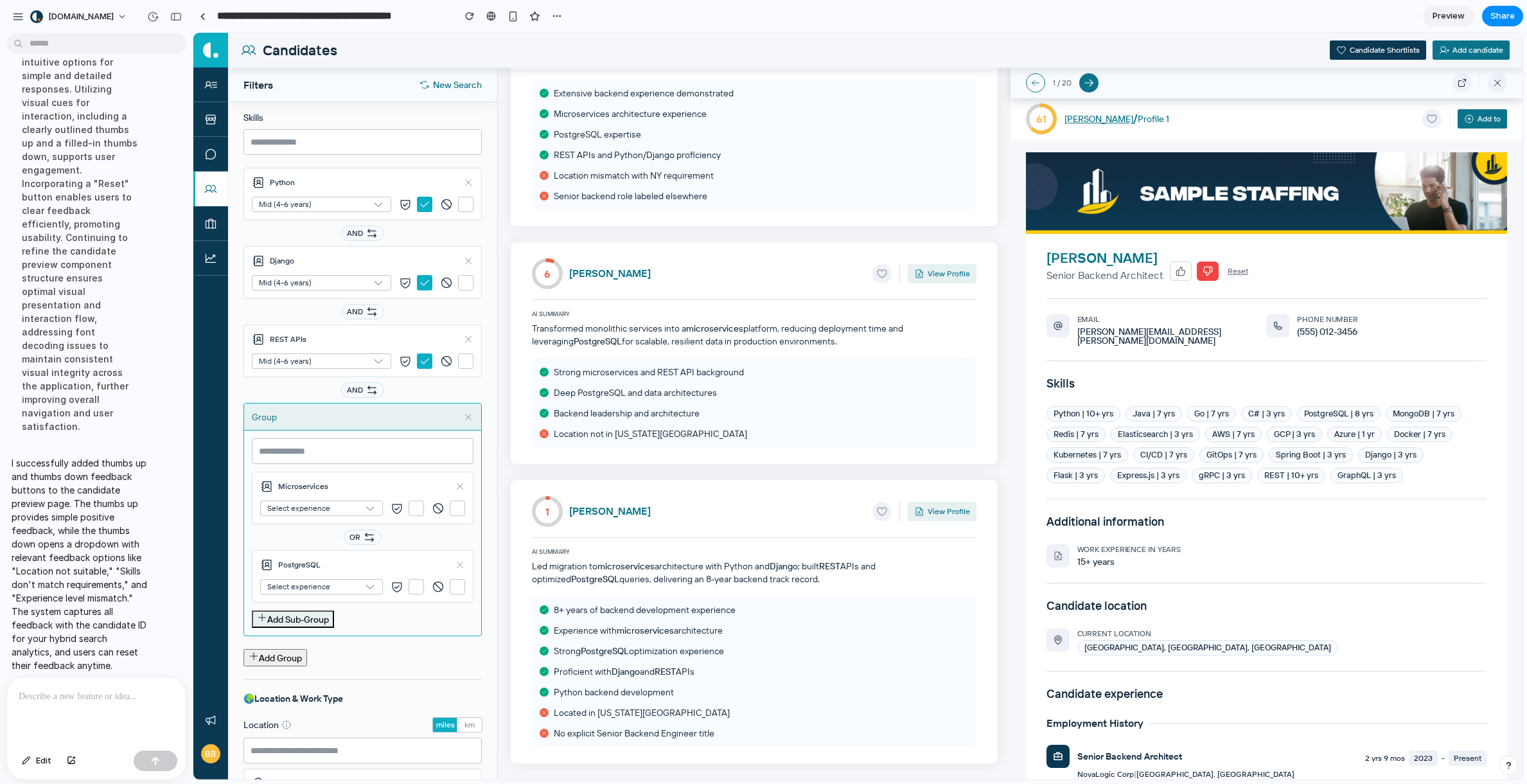
click at [78, 694] on p at bounding box center [96, 696] width 155 height 15
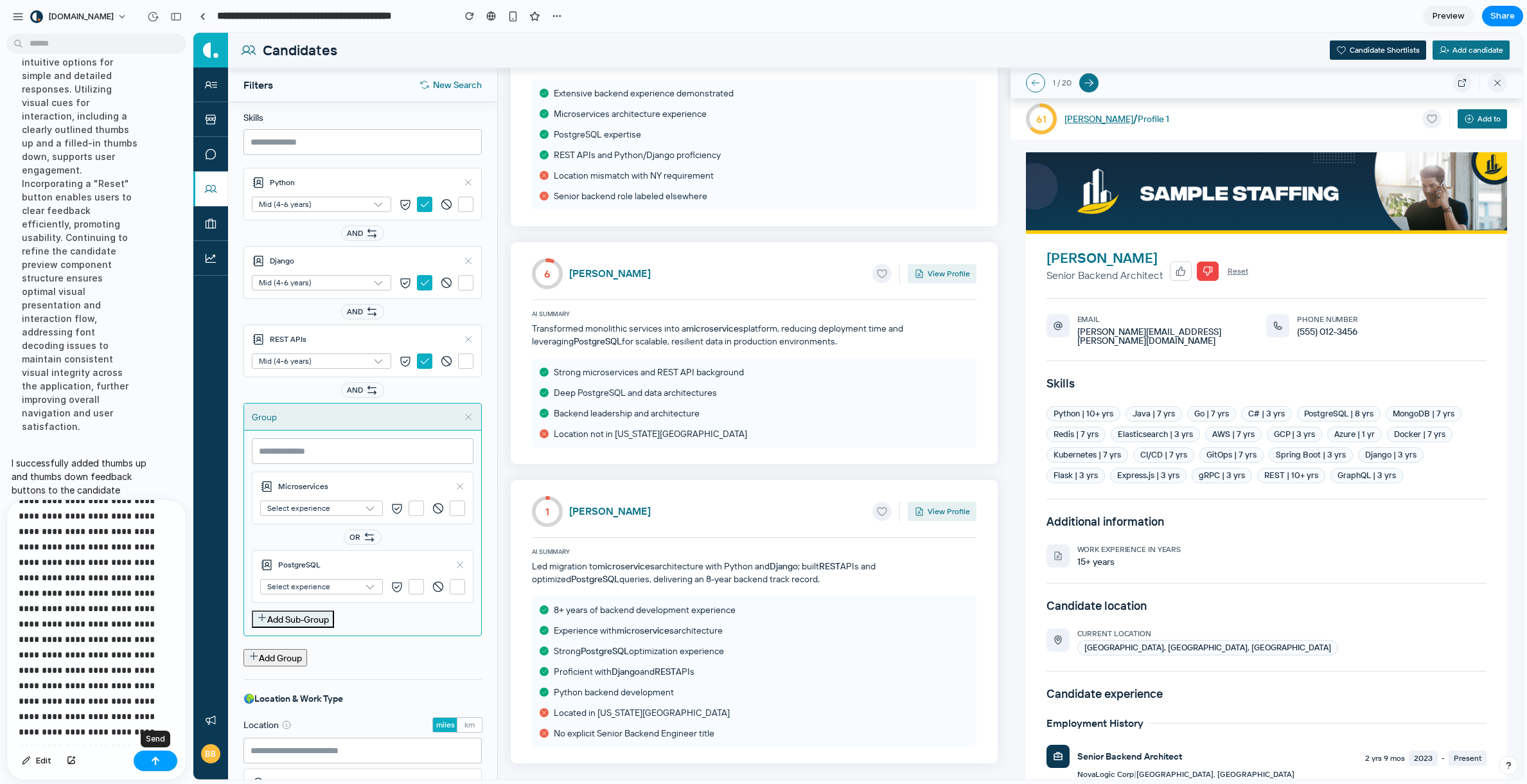
click at [143, 757] on button "button" at bounding box center [155, 760] width 44 height 21
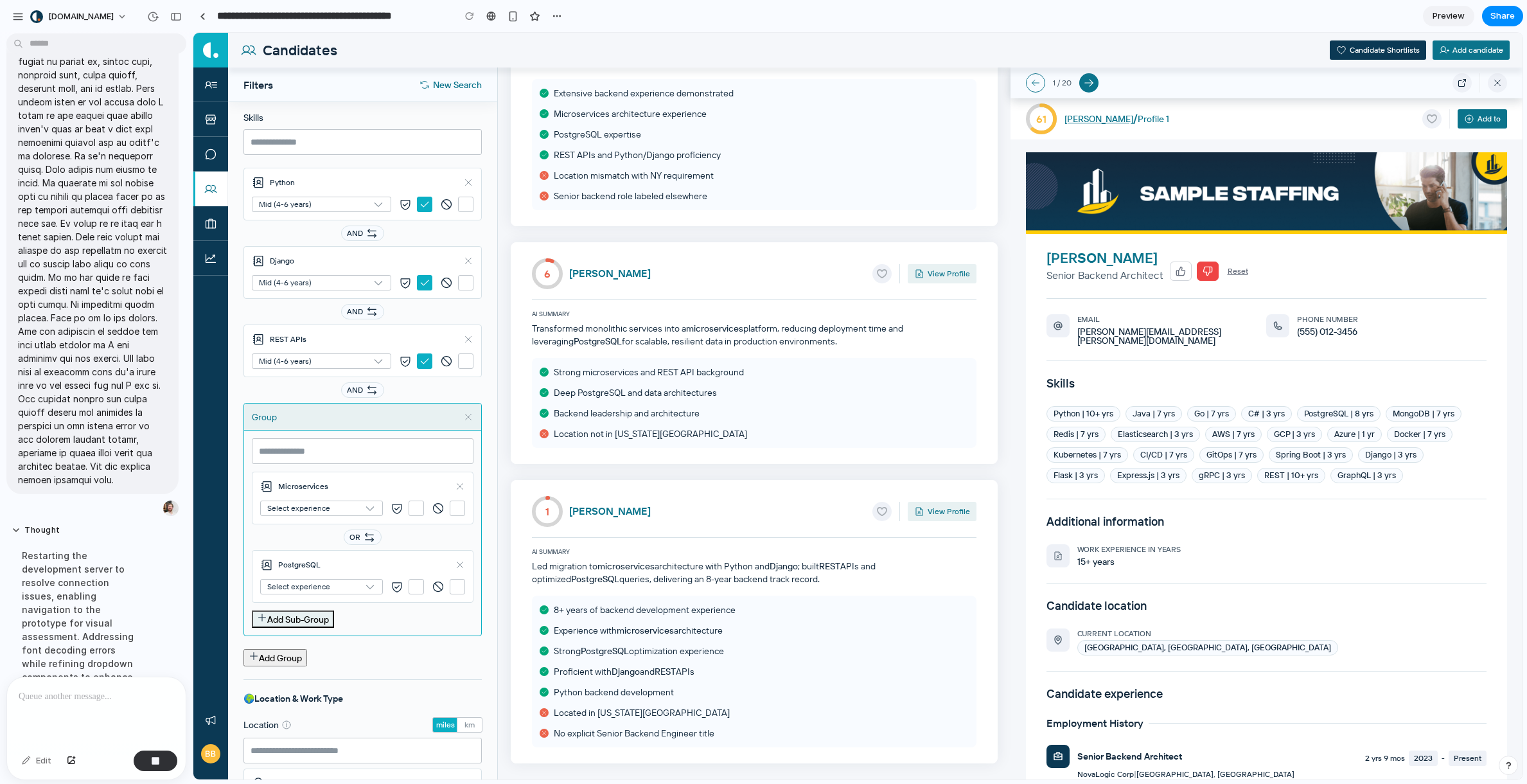
scroll to position [1181, 0]
